Goal: Task Accomplishment & Management: Manage account settings

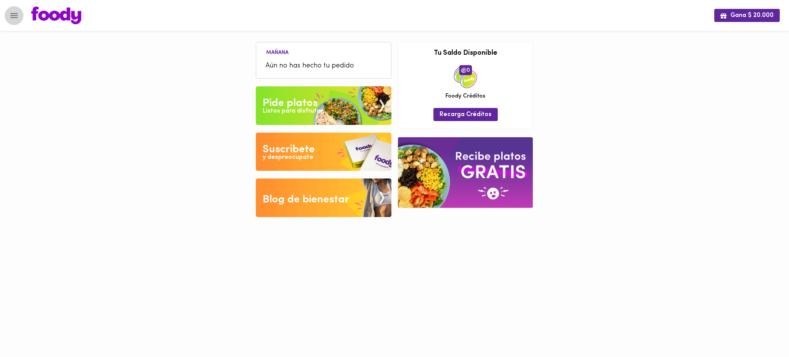
click at [10, 12] on icon "Menu" at bounding box center [14, 16] width 10 height 10
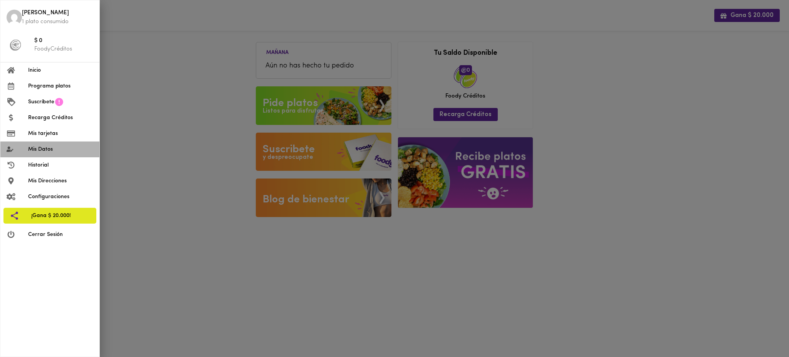
click at [58, 149] on span "Mis Datos" at bounding box center [60, 149] width 65 height 8
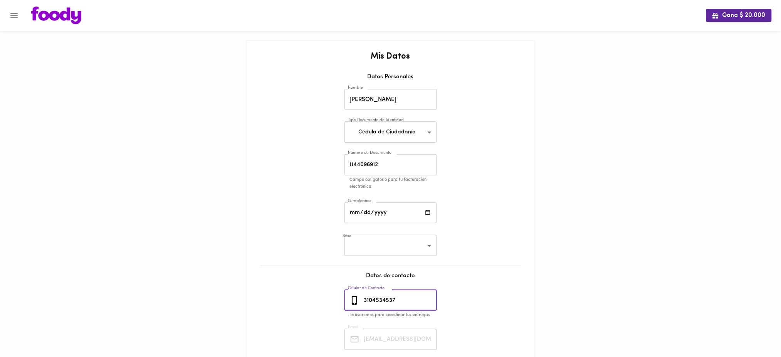
drag, startPoint x: 408, startPoint y: 300, endPoint x: 336, endPoint y: 292, distance: 72.1
click at [336, 292] on div "Mis Datos Datos Personales Nombre Juan José Alzate Nombre Tipo Documento de Ide…" at bounding box center [390, 231] width 273 height 358
click at [13, 12] on icon "Menu" at bounding box center [14, 16] width 10 height 10
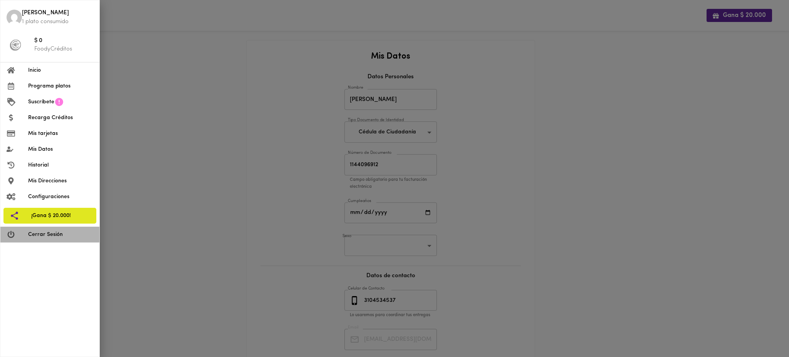
click at [50, 236] on span "Cerrar Sesión" at bounding box center [60, 234] width 65 height 8
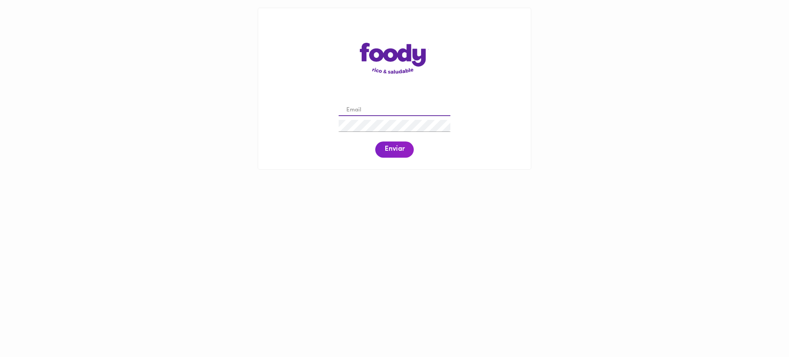
click at [392, 112] on input "email" at bounding box center [394, 110] width 112 height 12
paste input "[PERSON_NAME][EMAIL_ADDRESS][DOMAIN_NAME]"
type input "[PERSON_NAME][EMAIL_ADDRESS][DOMAIN_NAME]"
click at [399, 153] on span "Enviar" at bounding box center [394, 149] width 20 height 8
